Goal: Transaction & Acquisition: Purchase product/service

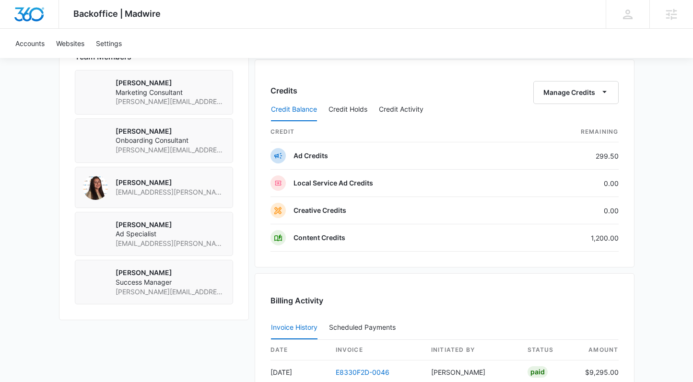
scroll to position [924, 0]
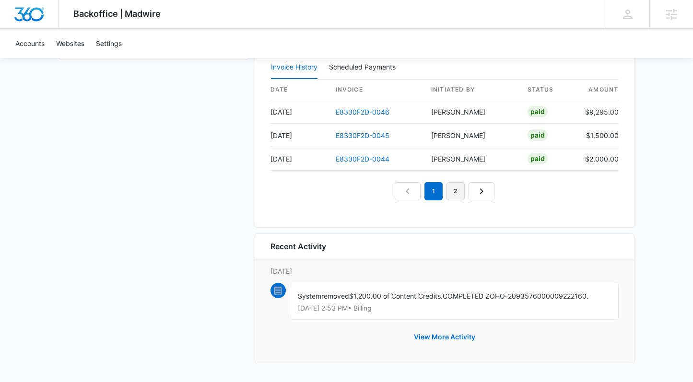
click at [457, 193] on link "2" at bounding box center [455, 191] width 18 height 18
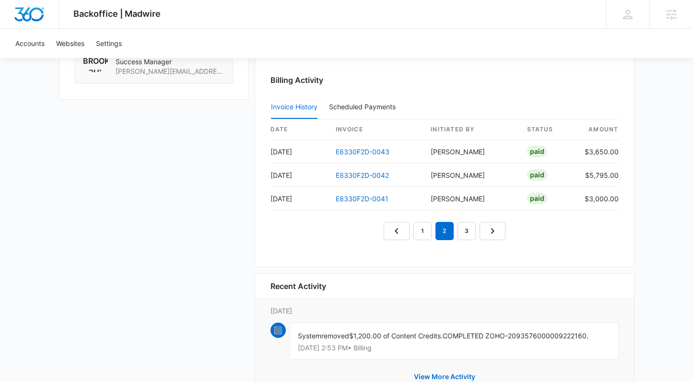
scroll to position [920, 0]
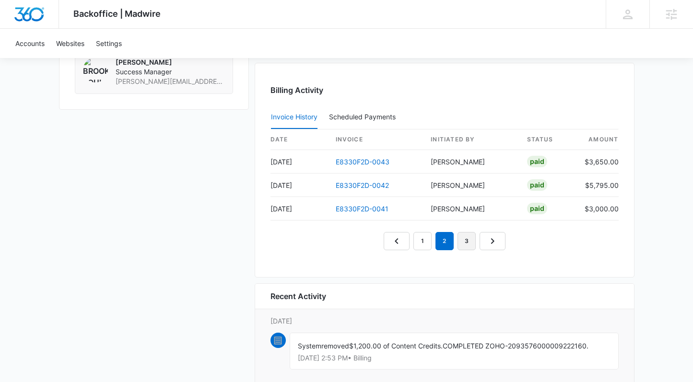
click at [463, 242] on link "3" at bounding box center [466, 241] width 18 height 18
click at [434, 243] on link "2" at bounding box center [433, 241] width 18 height 18
click at [413, 242] on link "1" at bounding box center [411, 241] width 18 height 18
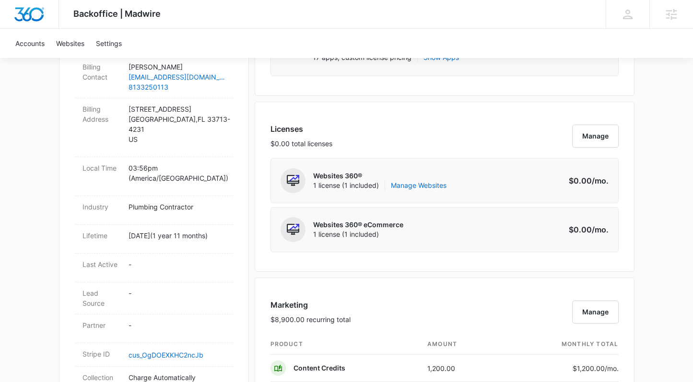
scroll to position [0, 0]
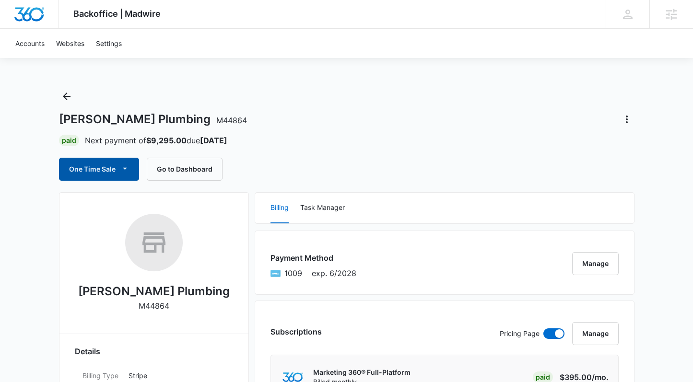
click at [91, 170] on button "One Time Sale" at bounding box center [99, 169] width 80 height 23
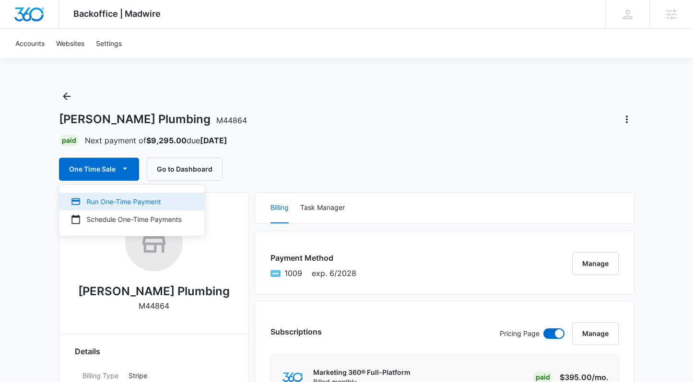
click at [169, 198] on div "Run One-Time Payment" at bounding box center [126, 202] width 111 height 10
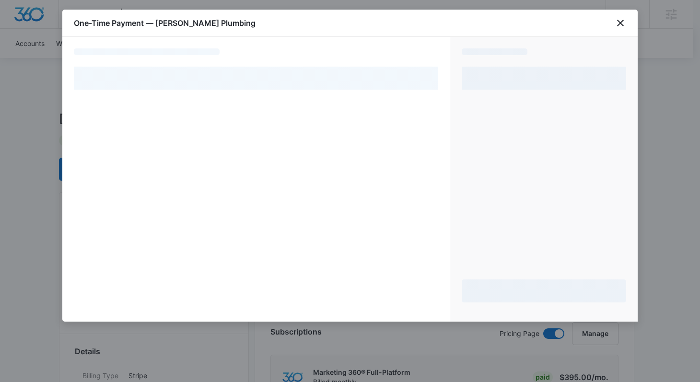
select select "pm_1NsqzZA4n8RTgNjUhk5uXFM5"
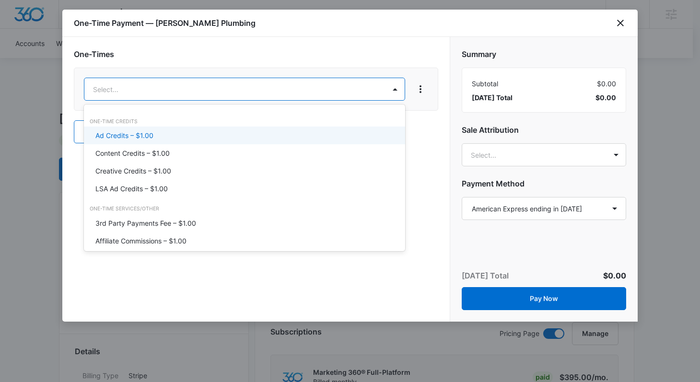
click at [192, 136] on div "Ad Credits – $1.00" at bounding box center [243, 135] width 296 height 10
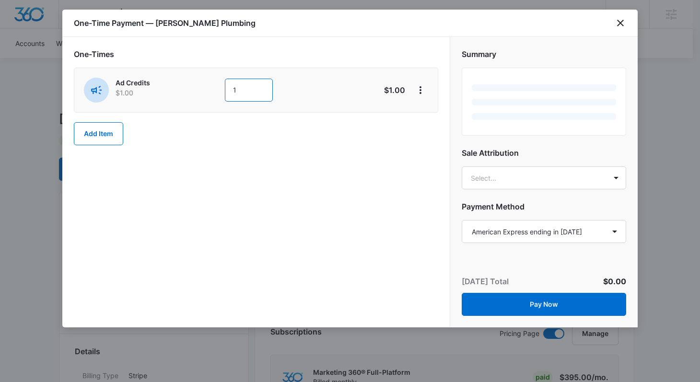
drag, startPoint x: 262, startPoint y: 94, endPoint x: 223, endPoint y: 90, distance: 39.0
click at [223, 90] on div "Ad Credits $1.00 1" at bounding box center [222, 90] width 276 height 25
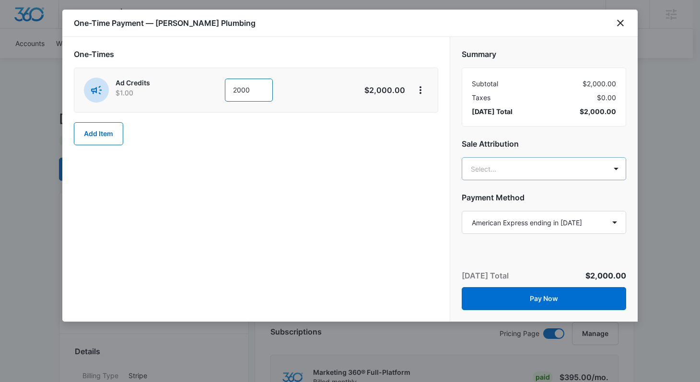
type input "2000"
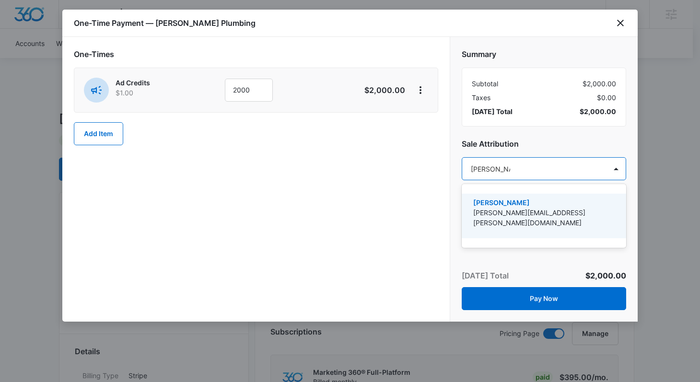
type input "[PERSON_NAME]"
click at [521, 218] on div "[PERSON_NAME] [PERSON_NAME][EMAIL_ADDRESS][PERSON_NAME][DOMAIN_NAME]" at bounding box center [543, 216] width 140 height 37
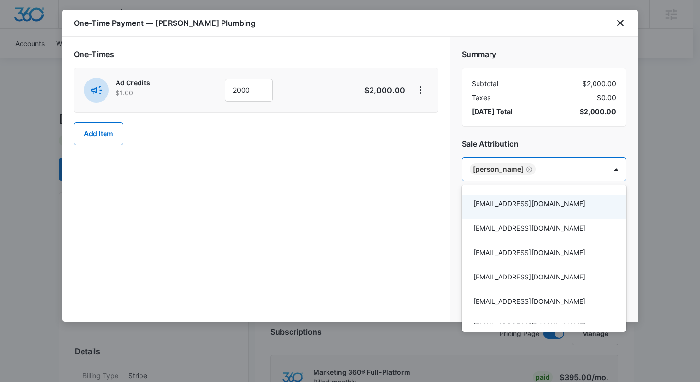
click at [437, 211] on div at bounding box center [350, 191] width 700 height 382
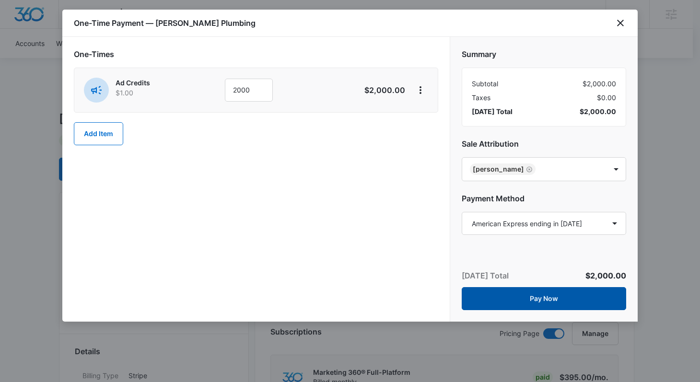
click at [519, 297] on button "Pay Now" at bounding box center [544, 298] width 164 height 23
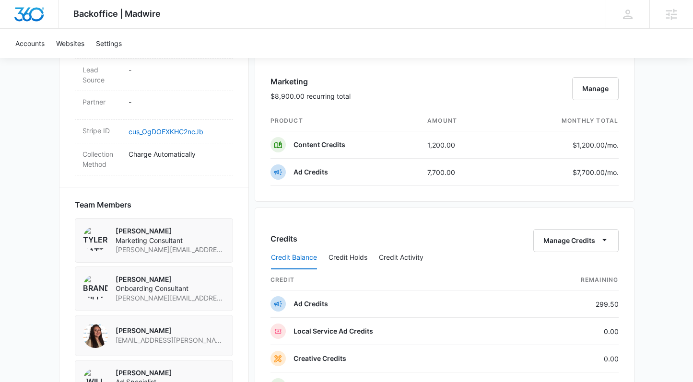
scroll to position [561, 0]
